Goal: Contribute content

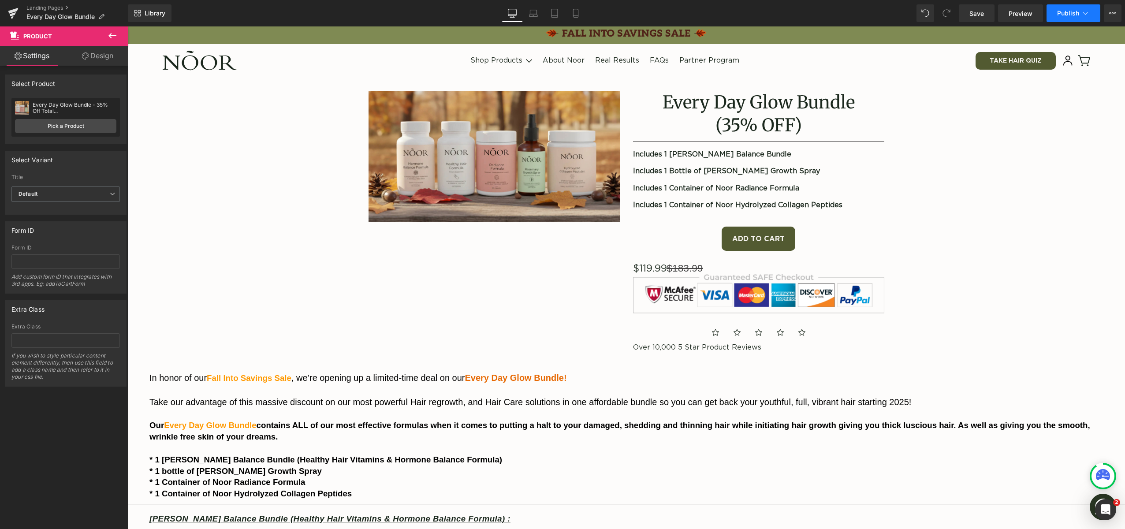
drag, startPoint x: 0, startPoint y: 0, endPoint x: 1067, endPoint y: 12, distance: 1066.7
click at [1067, 12] on span "Publish" at bounding box center [1068, 13] width 22 height 7
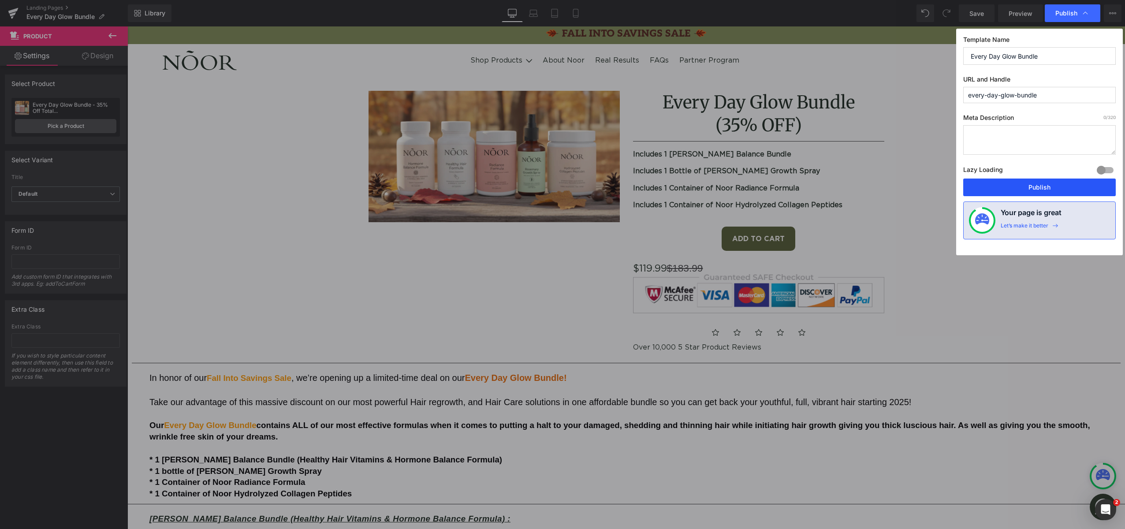
click at [1039, 194] on button "Publish" at bounding box center [1039, 188] width 153 height 18
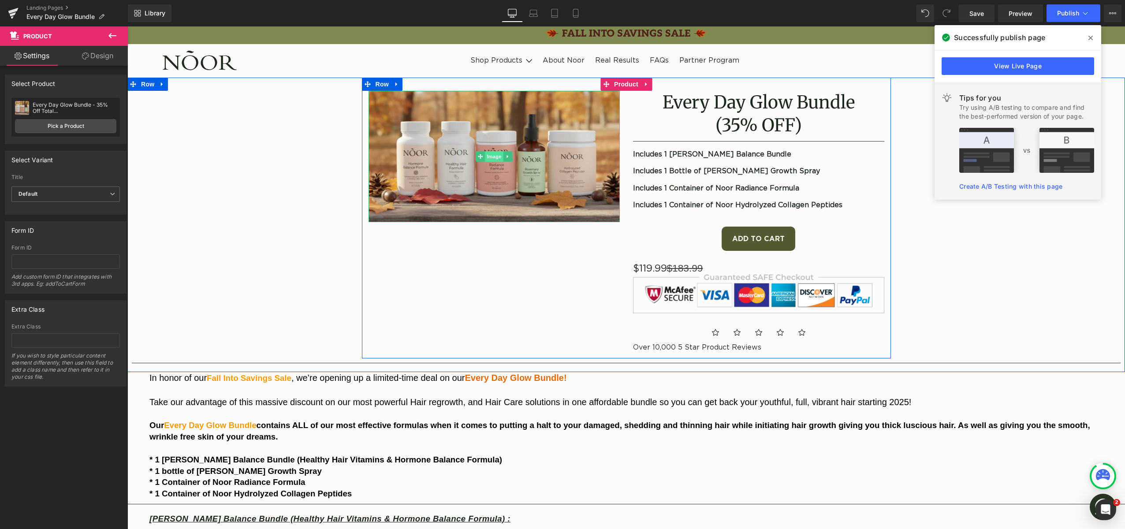
click at [498, 158] on span "Image" at bounding box center [494, 156] width 19 height 11
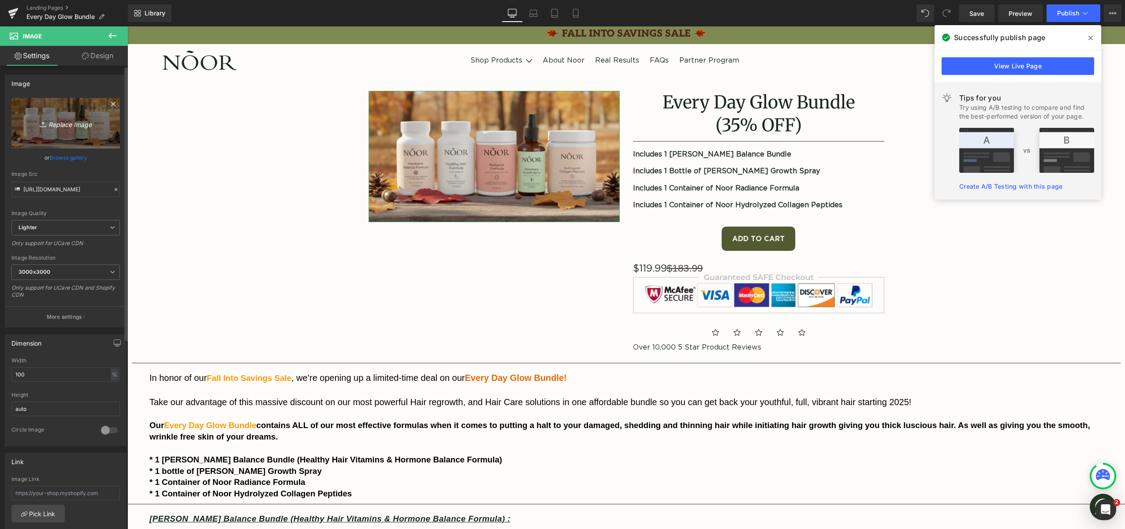
click at [75, 127] on icon "Replace Image" at bounding box center [65, 123] width 71 height 11
type input "C:\fakepath\Bundle2-Fall 2.webp"
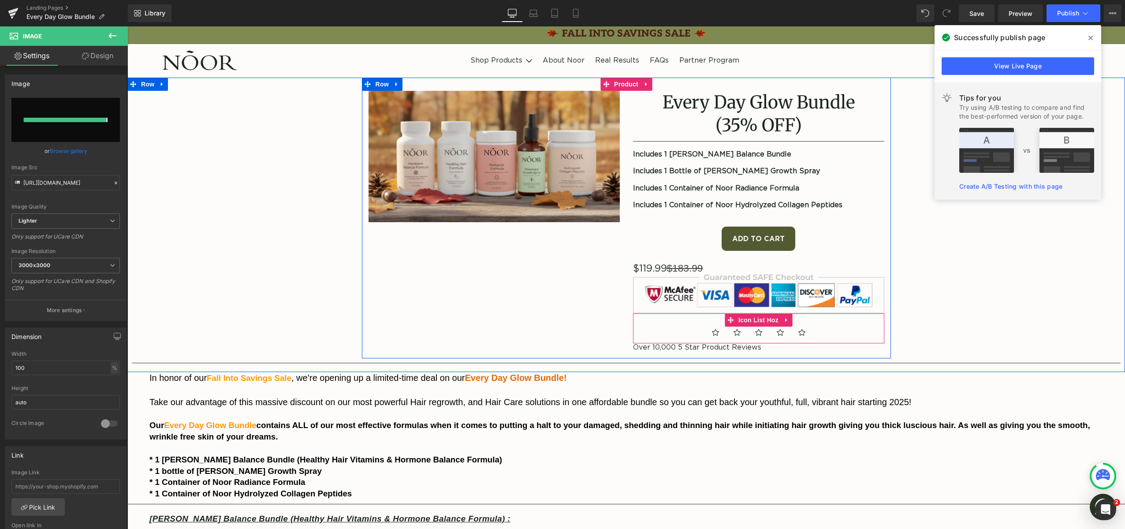
type input "[URL][DOMAIN_NAME]"
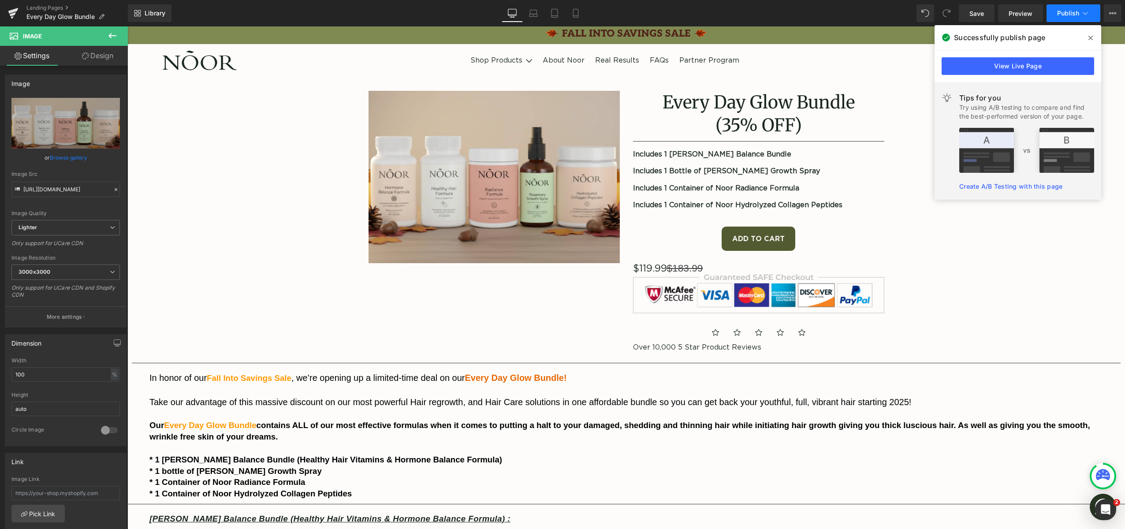
click at [1071, 14] on span "Publish" at bounding box center [1068, 13] width 22 height 7
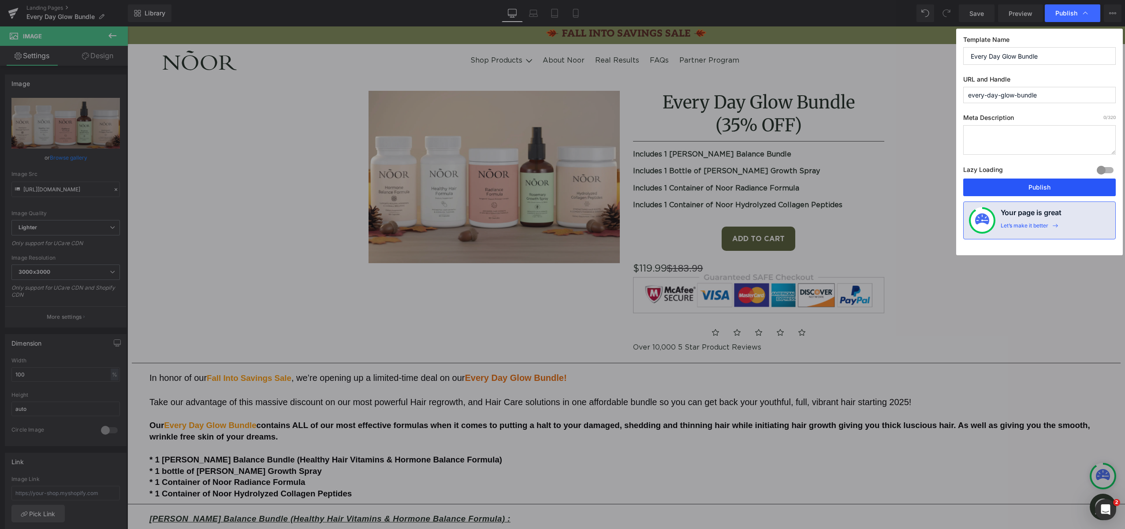
click at [1005, 185] on button "Publish" at bounding box center [1039, 188] width 153 height 18
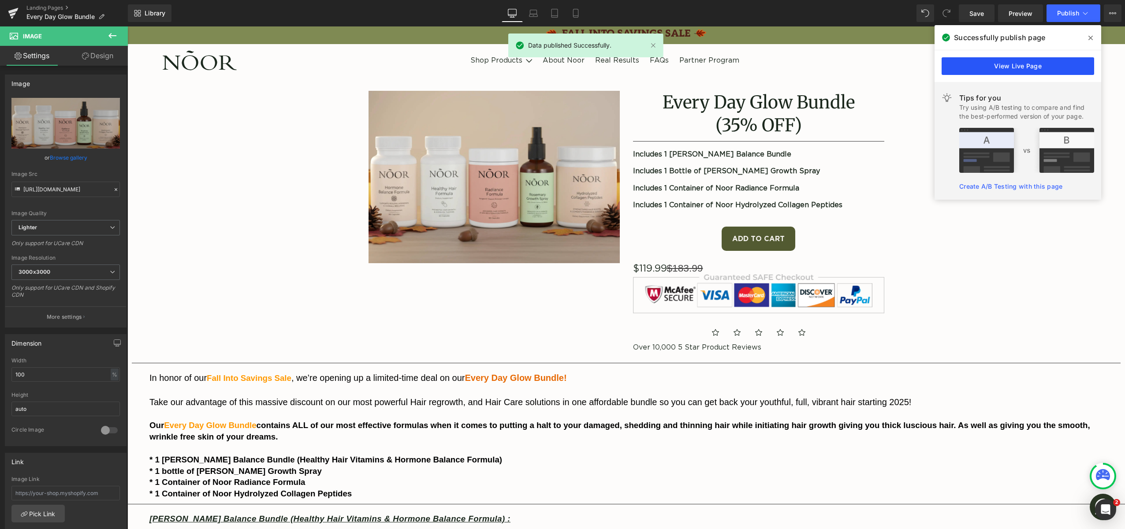
click at [1033, 61] on link "View Live Page" at bounding box center [1017, 66] width 153 height 18
